Goal: Information Seeking & Learning: Compare options

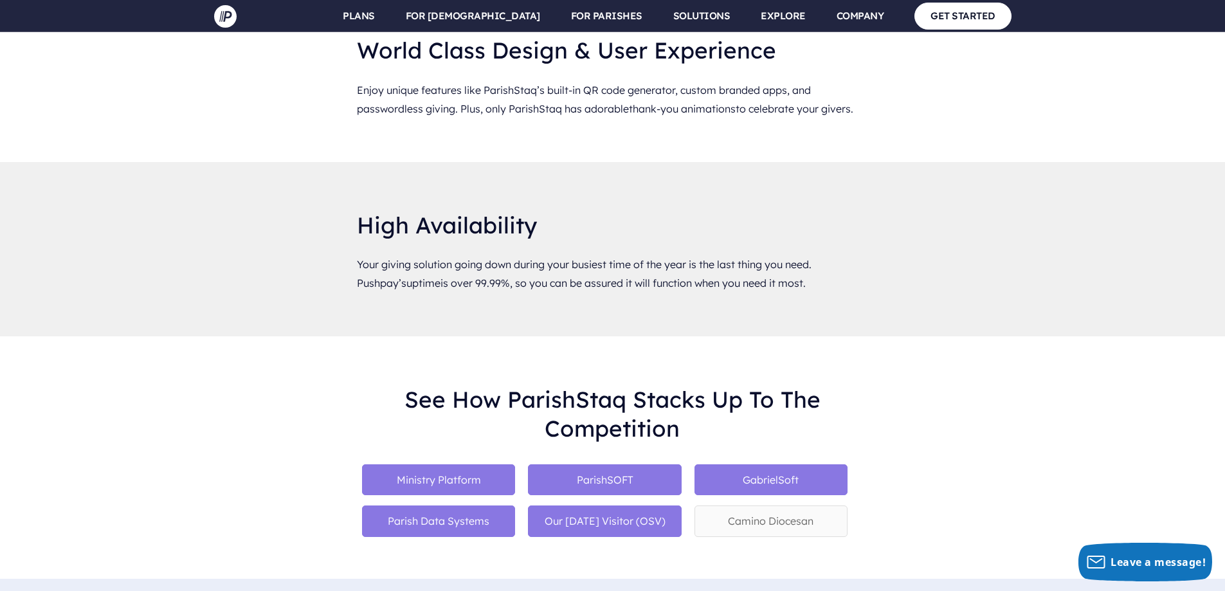
scroll to position [6881, 0]
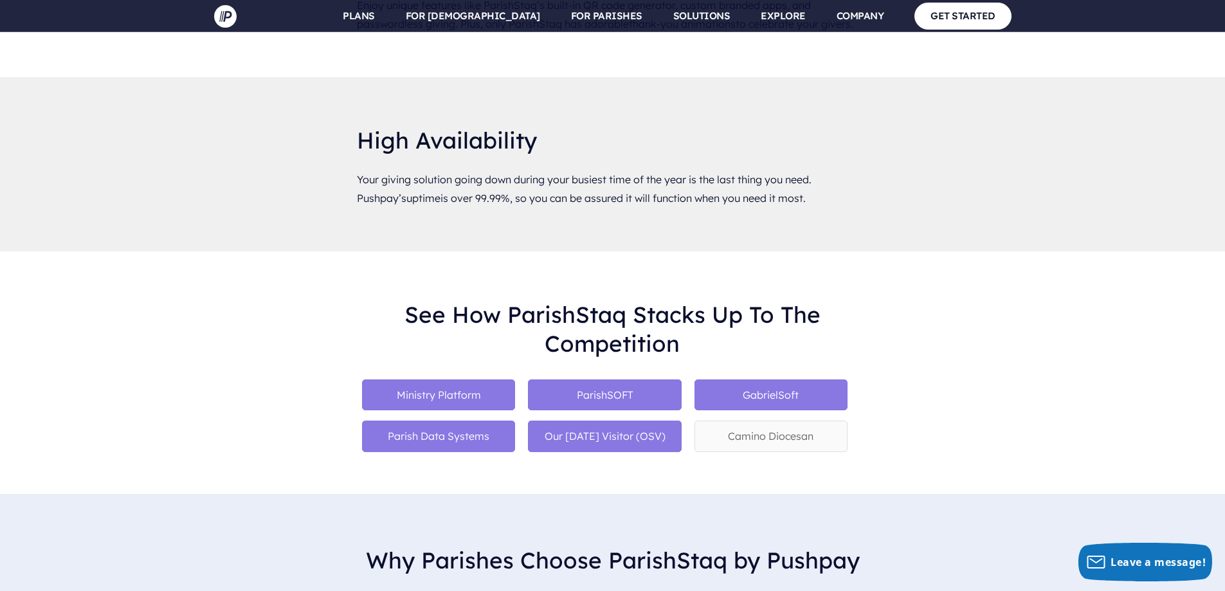
click at [457, 379] on p "Ministry Platform" at bounding box center [438, 395] width 153 height 32
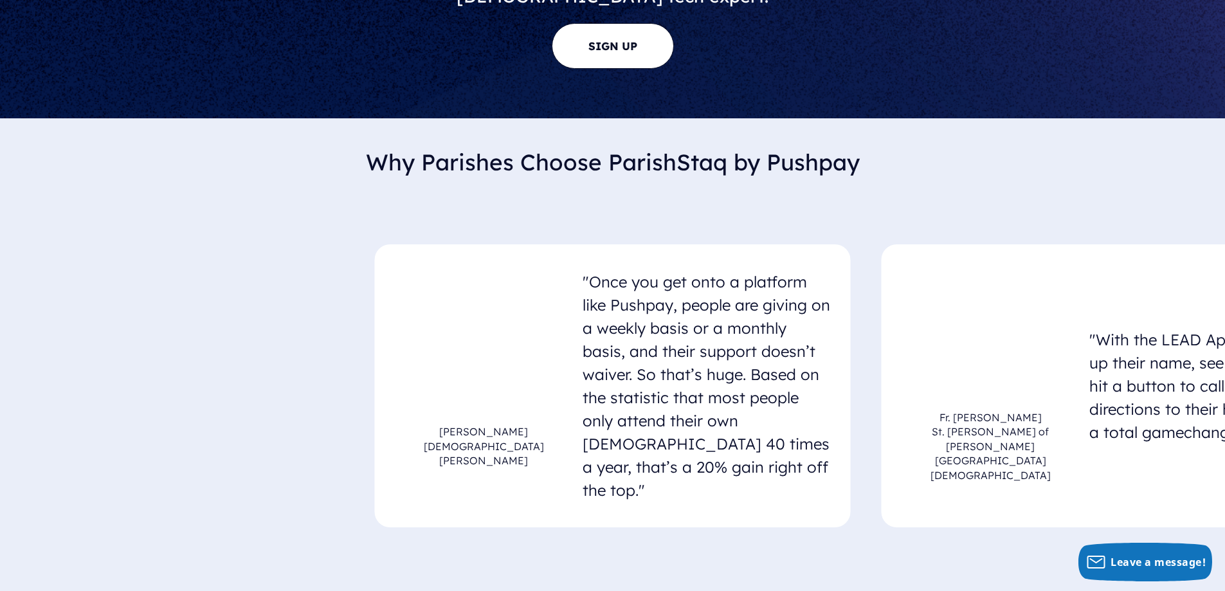
scroll to position [7092, 0]
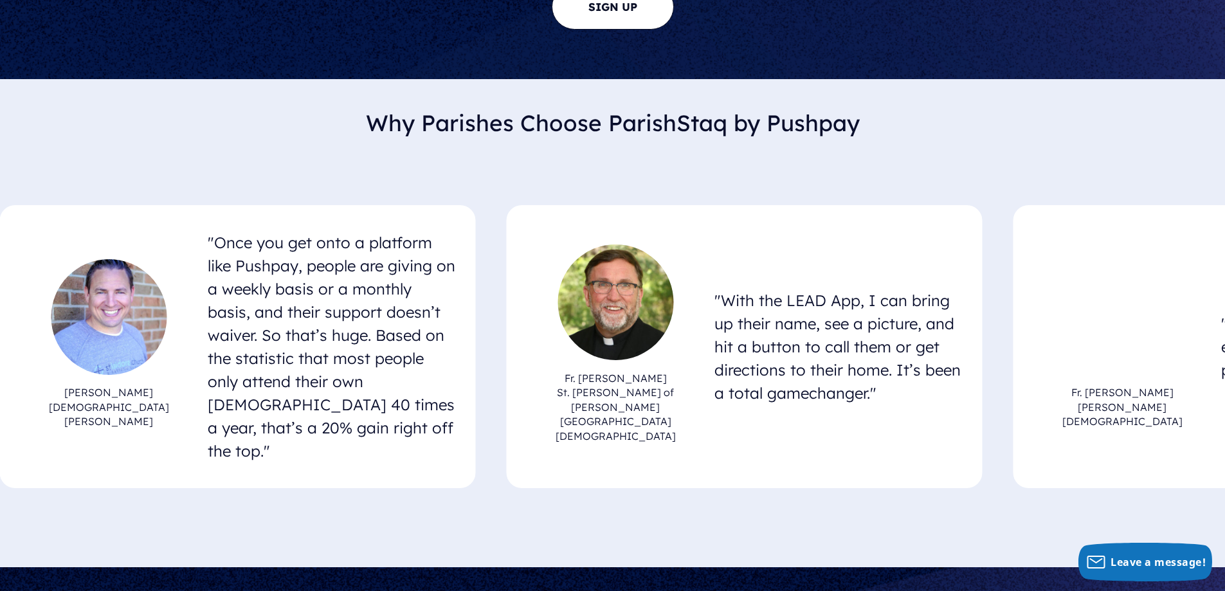
click at [715, 314] on h5 ""With the LEAD App, I can bring up their name, see a picture, and hit a button …" at bounding box center [839, 347] width 248 height 126
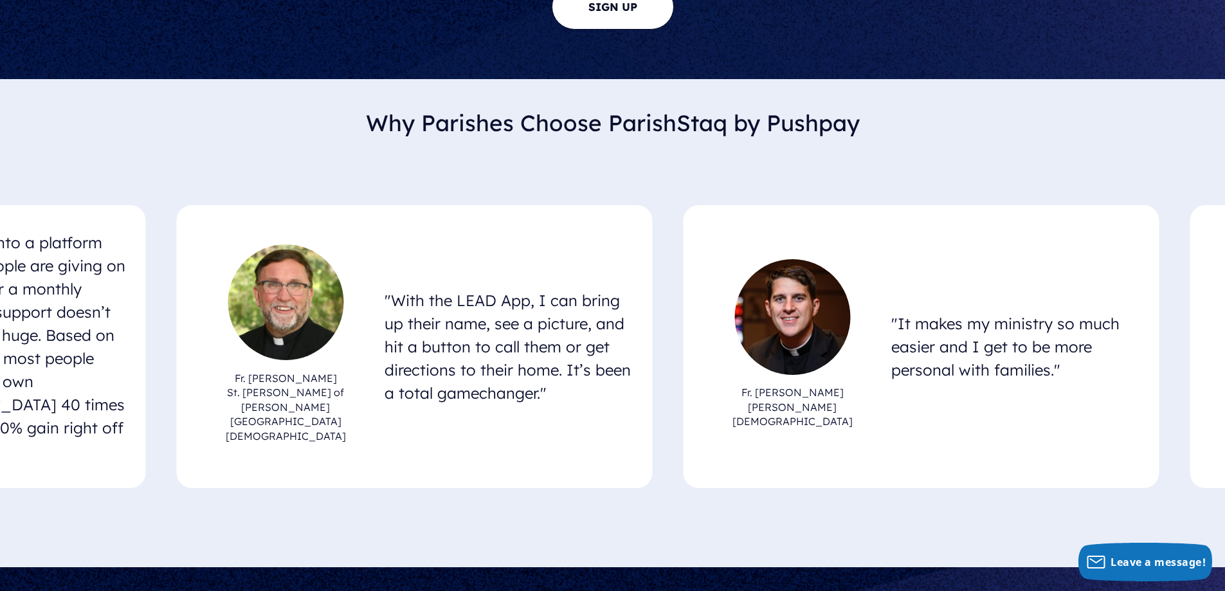
click at [704, 322] on div "Fr. Anthony Stewart Mother Teresa Catholic Church" at bounding box center [792, 346] width 177 height 175
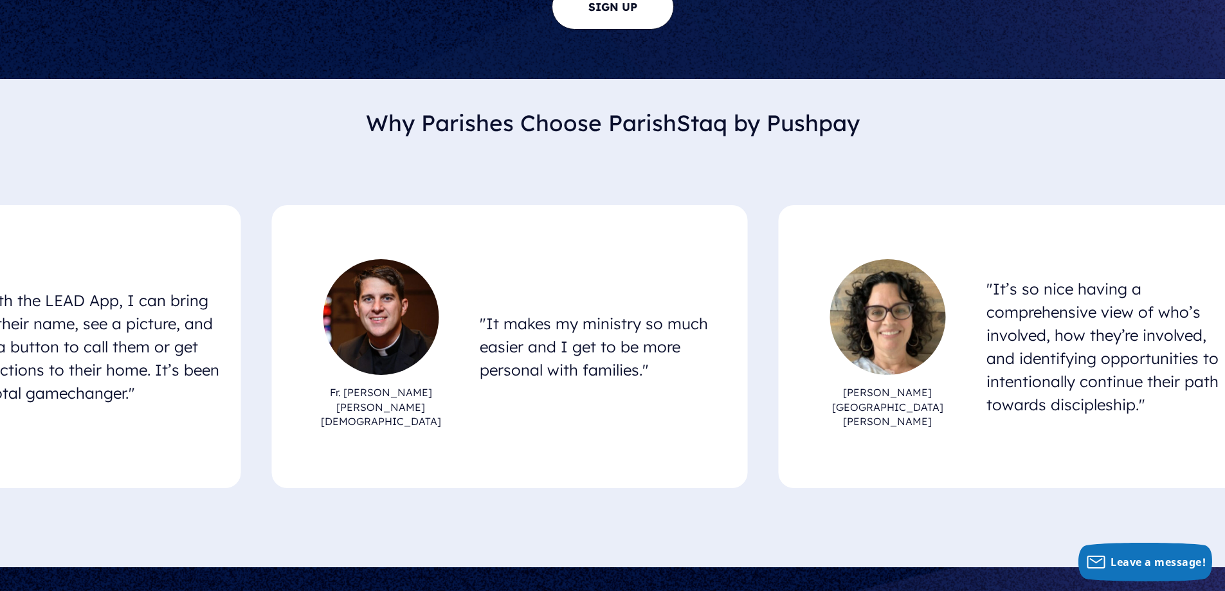
click at [799, 400] on h6 "[GEOGRAPHIC_DATA][PERSON_NAME]" at bounding box center [887, 417] width 177 height 34
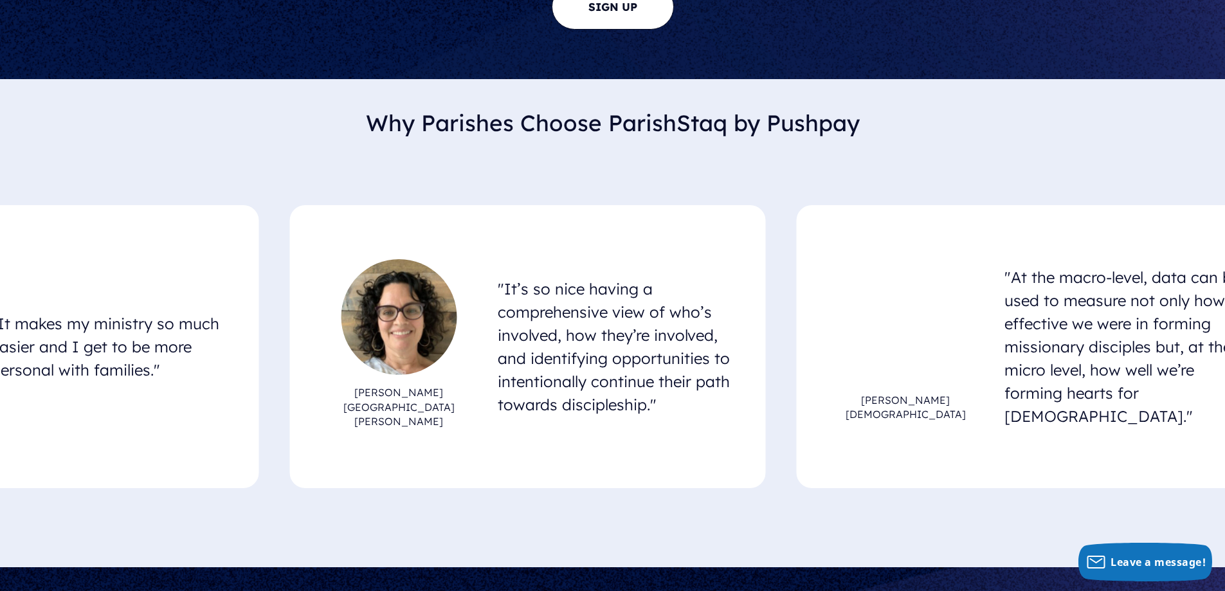
click at [827, 343] on article "Lisa Sliker Our Lady of Perpetual Help Catholic Church "At the macro-level, dat…" at bounding box center [1035, 346] width 476 height 283
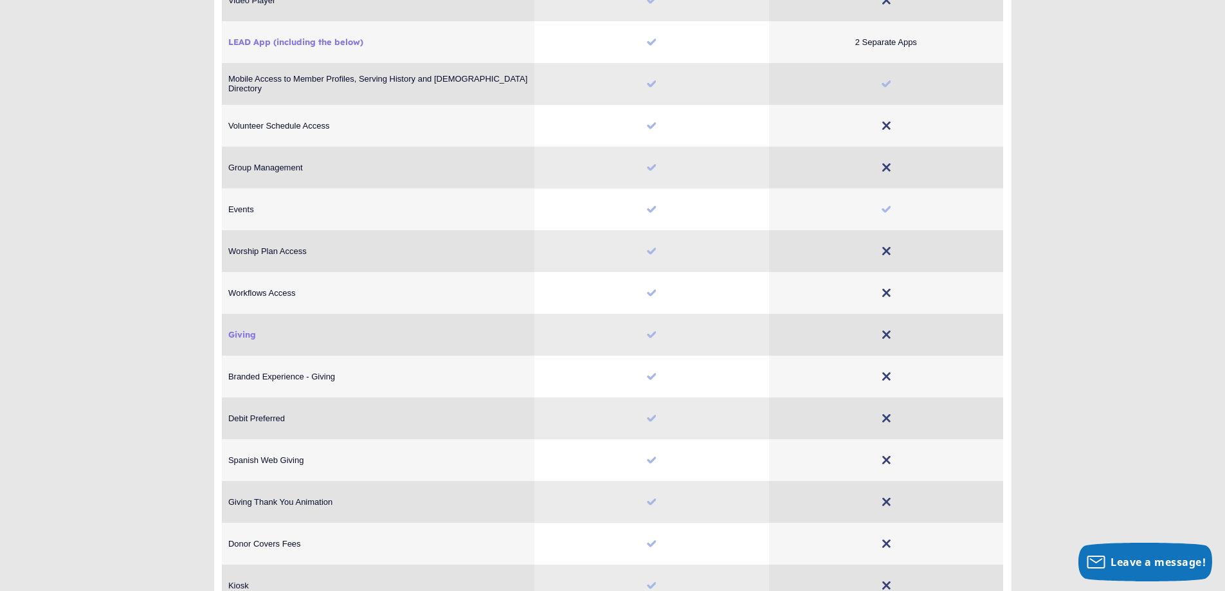
scroll to position [1882, 0]
